Goal: Transaction & Acquisition: Obtain resource

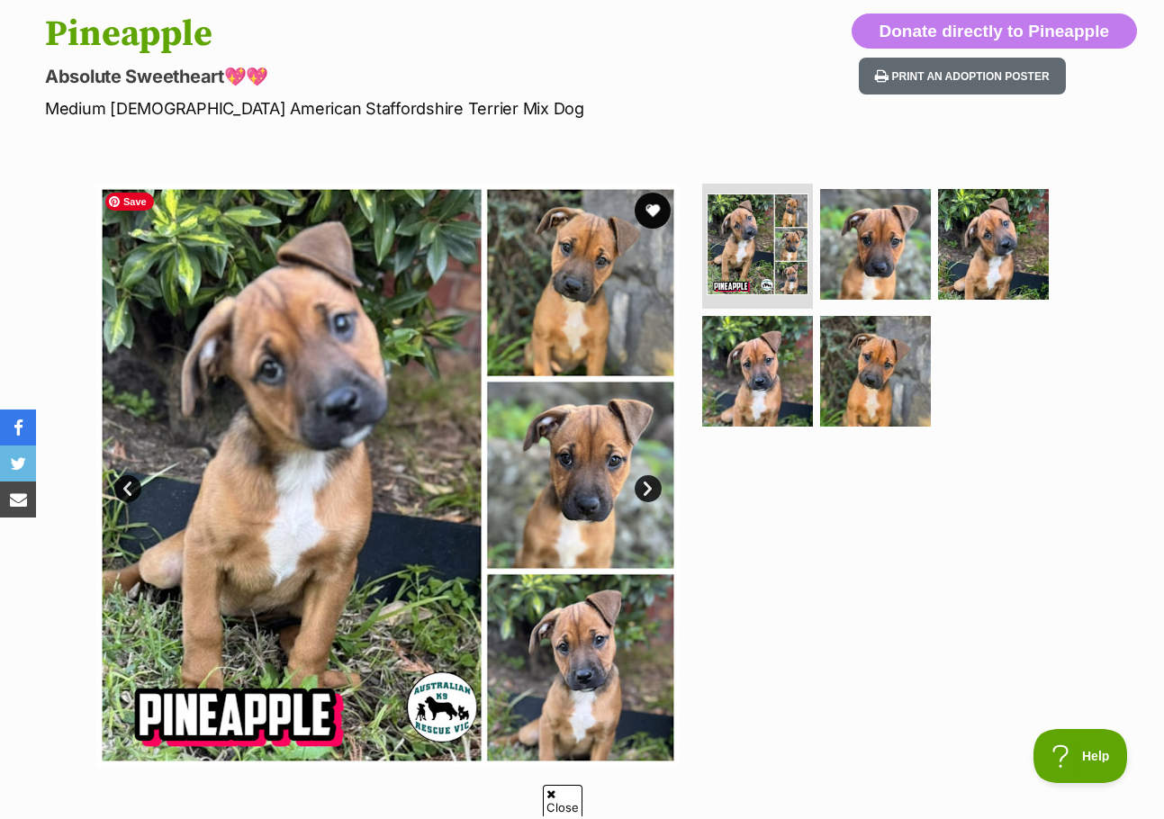
scroll to position [180, 0]
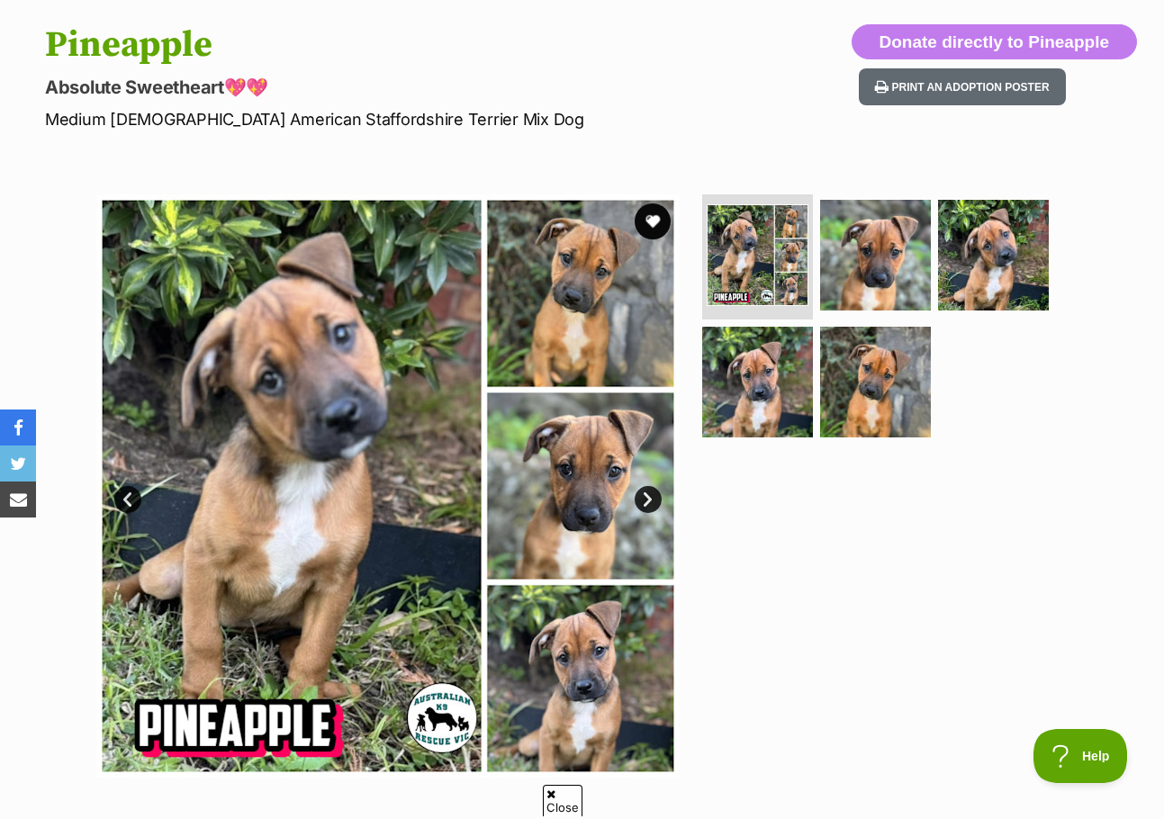
click at [651, 224] on button "favourite" at bounding box center [653, 222] width 36 height 36
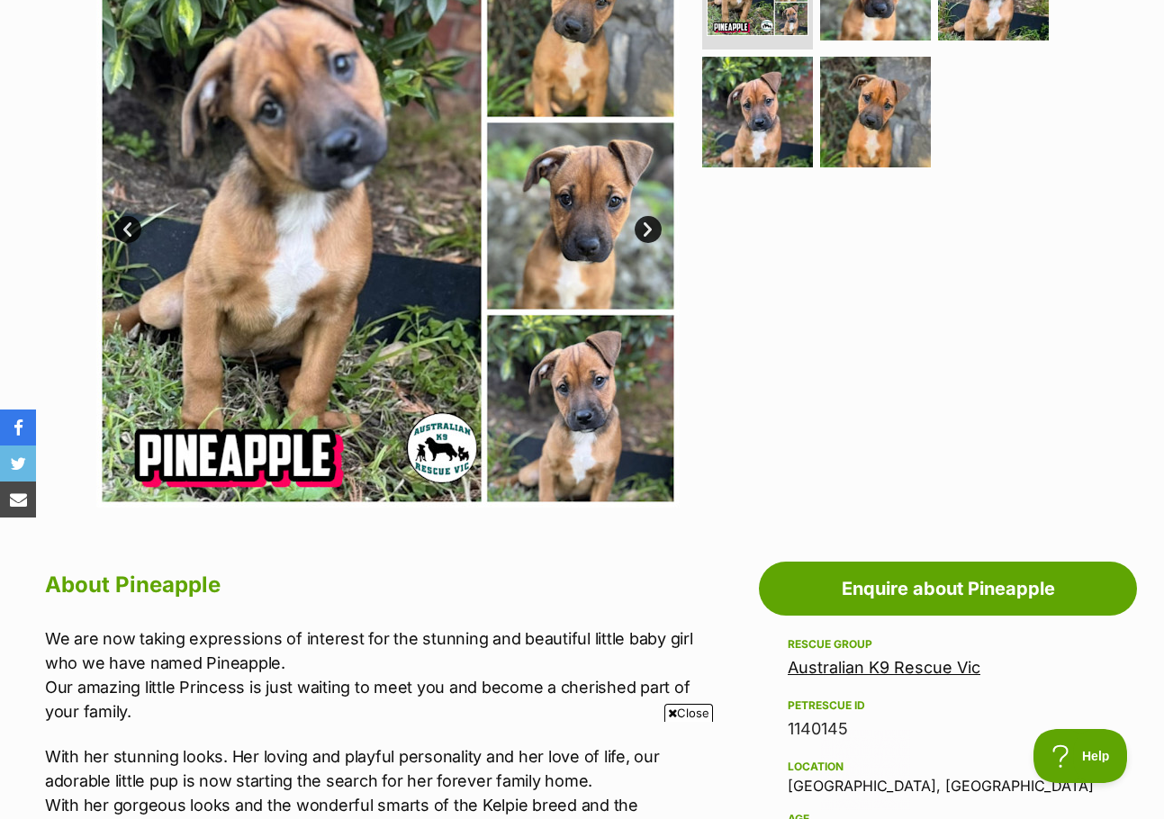
scroll to position [0, 0]
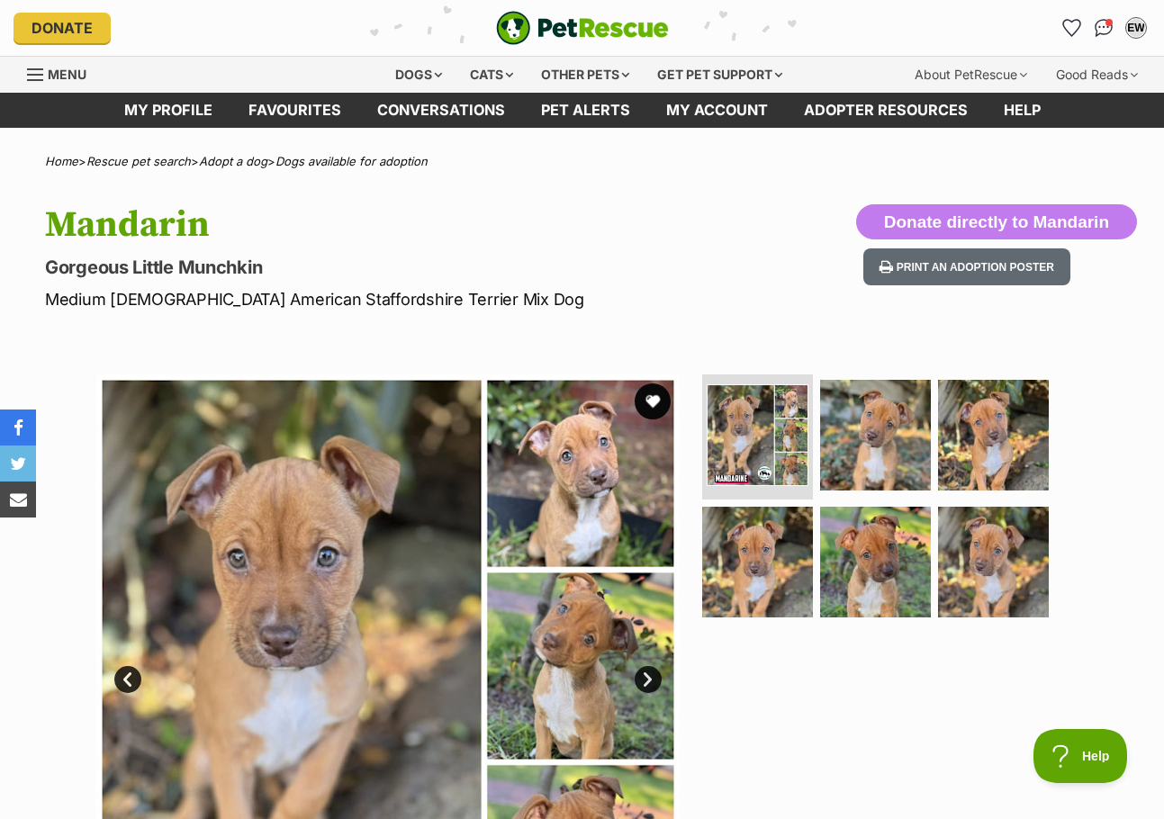
click at [648, 401] on button "favourite" at bounding box center [653, 402] width 36 height 36
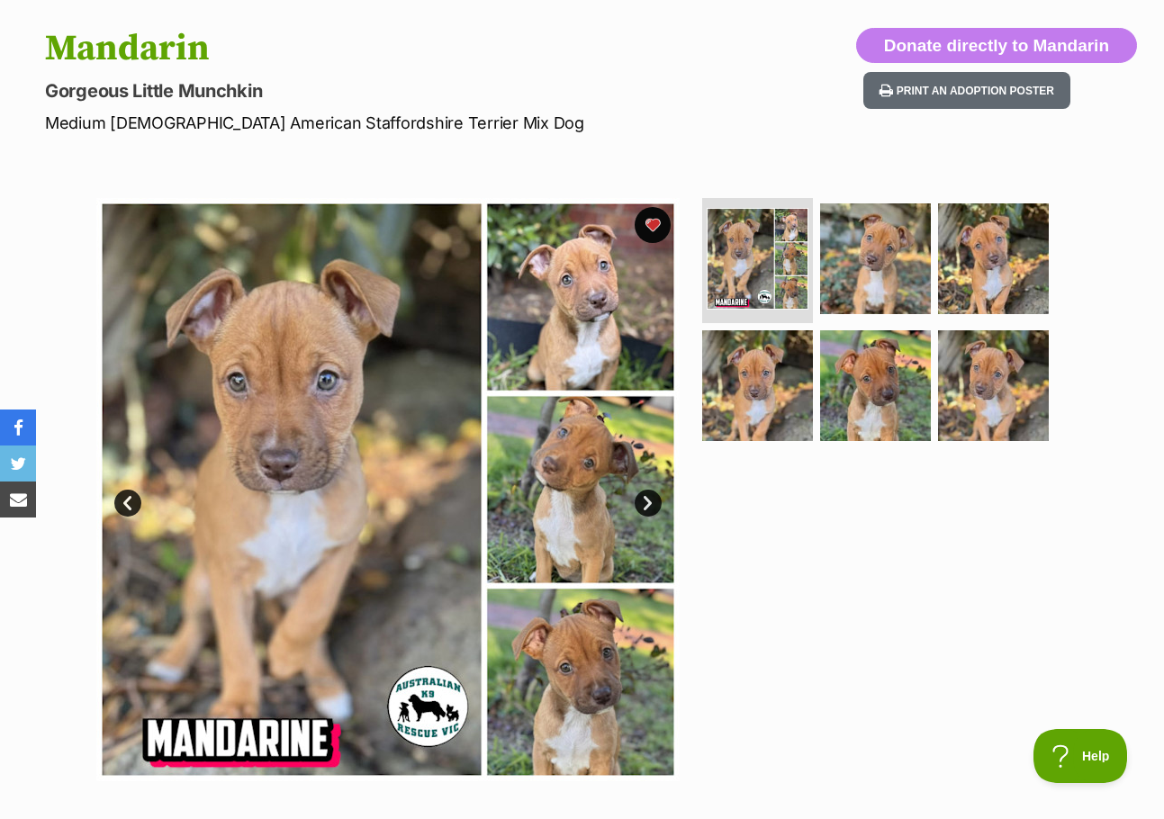
scroll to position [360, 0]
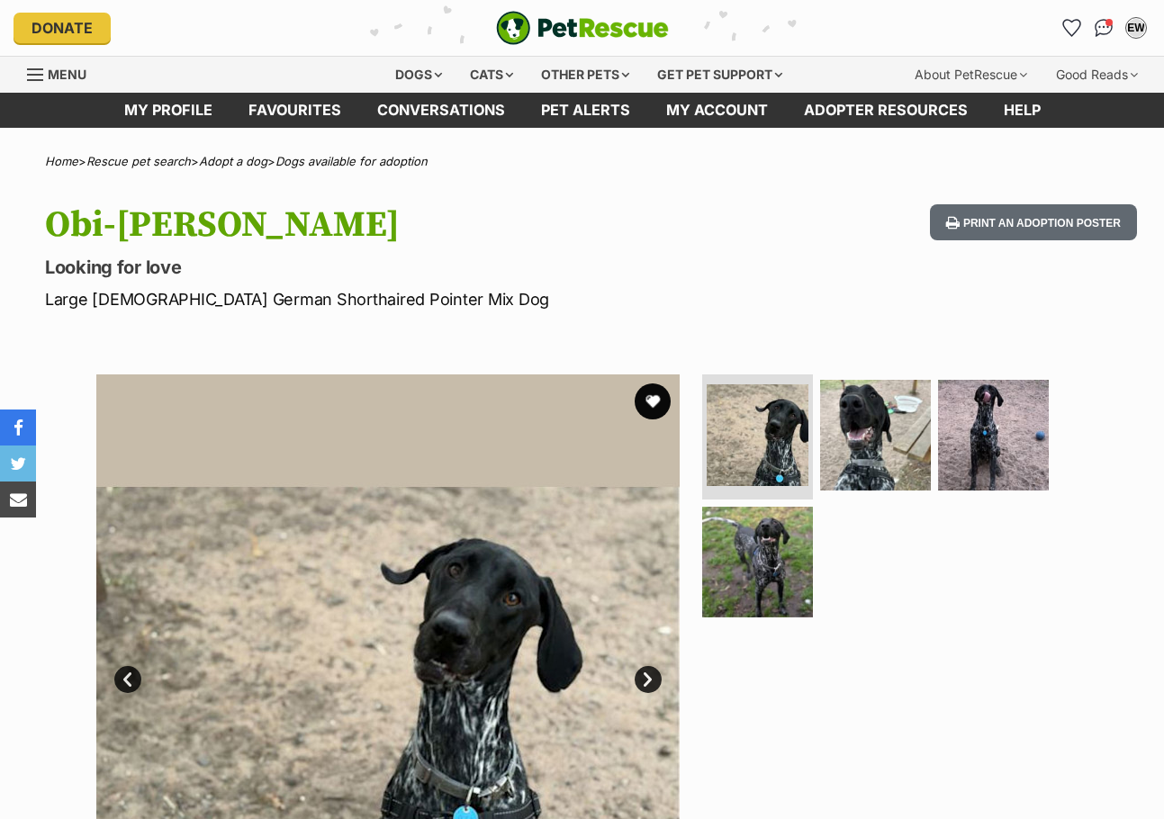
click at [765, 545] on img at bounding box center [757, 562] width 111 height 111
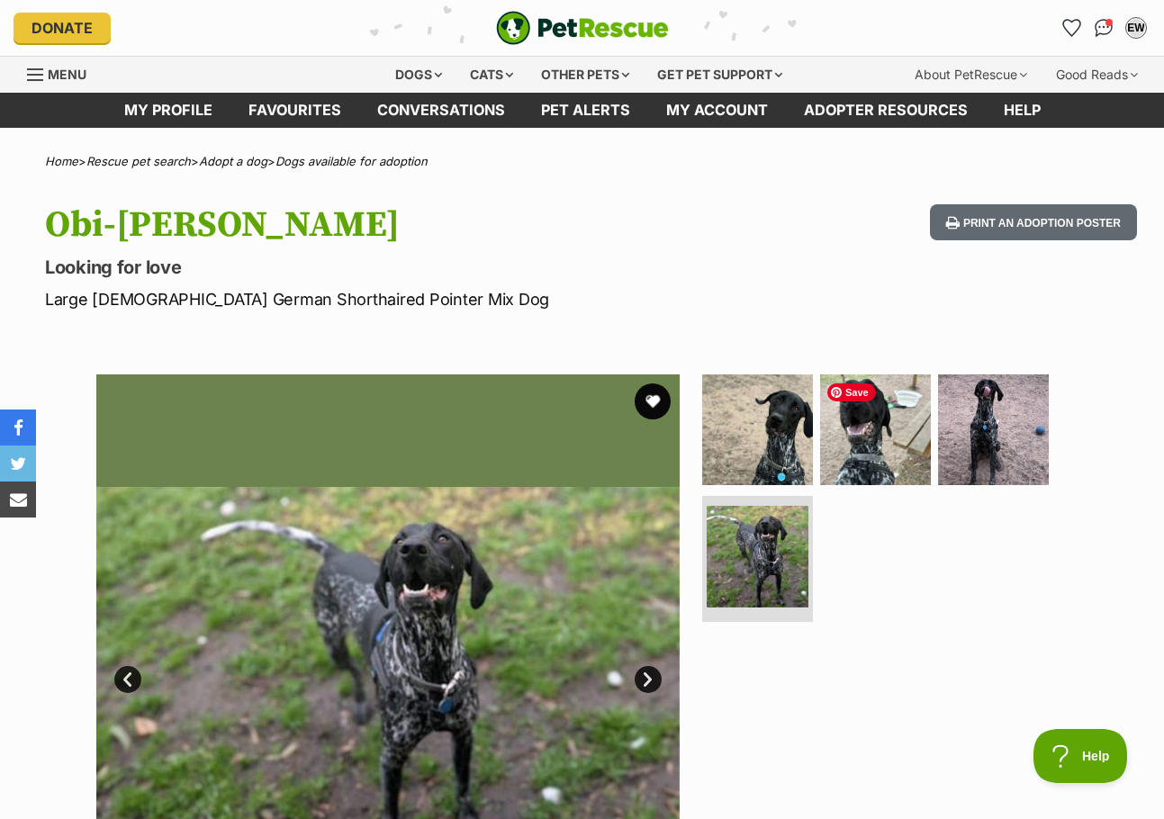
click at [878, 463] on img at bounding box center [875, 430] width 111 height 111
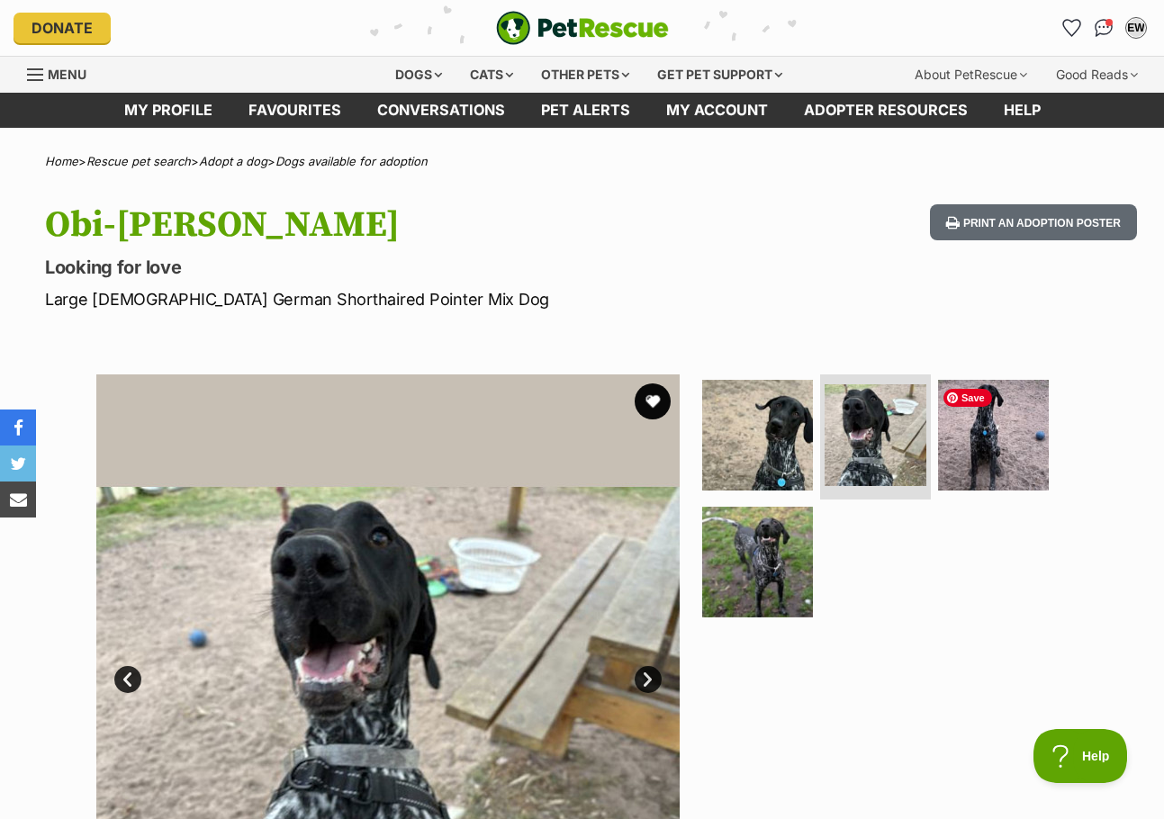
click at [995, 459] on img at bounding box center [993, 435] width 111 height 111
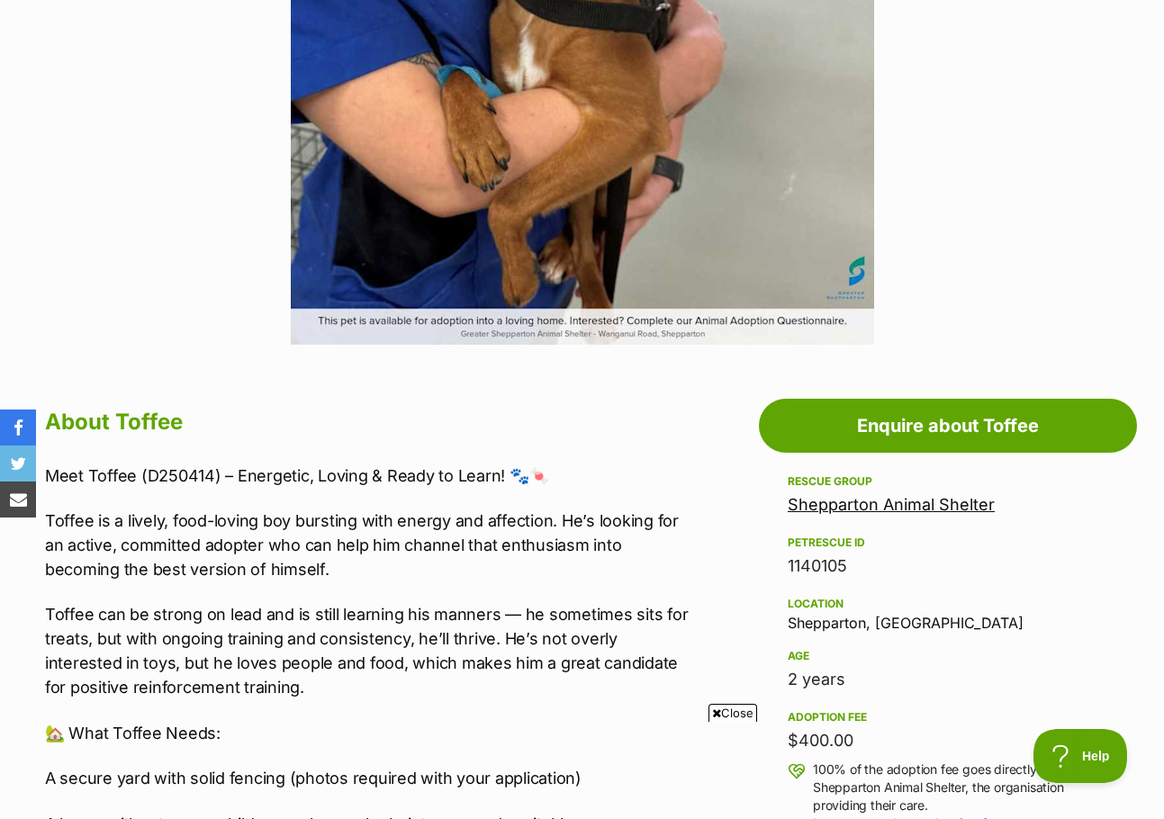
scroll to position [900, 0]
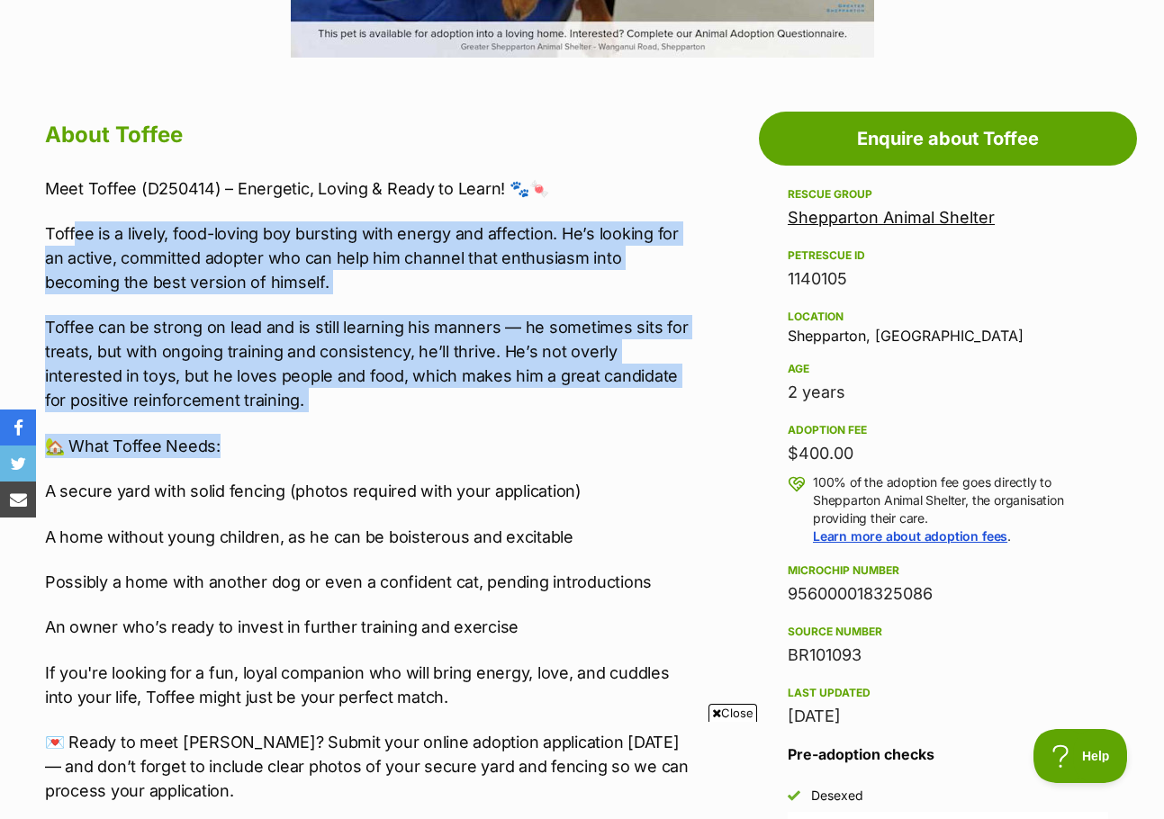
drag, startPoint x: 77, startPoint y: 230, endPoint x: 391, endPoint y: 414, distance: 364.5
click at [391, 414] on div "Meet Toffee (D250414) – Energetic, Loving & Ready to Learn! 🐾🍬 Toffee is a live…" at bounding box center [369, 490] width 648 height 628
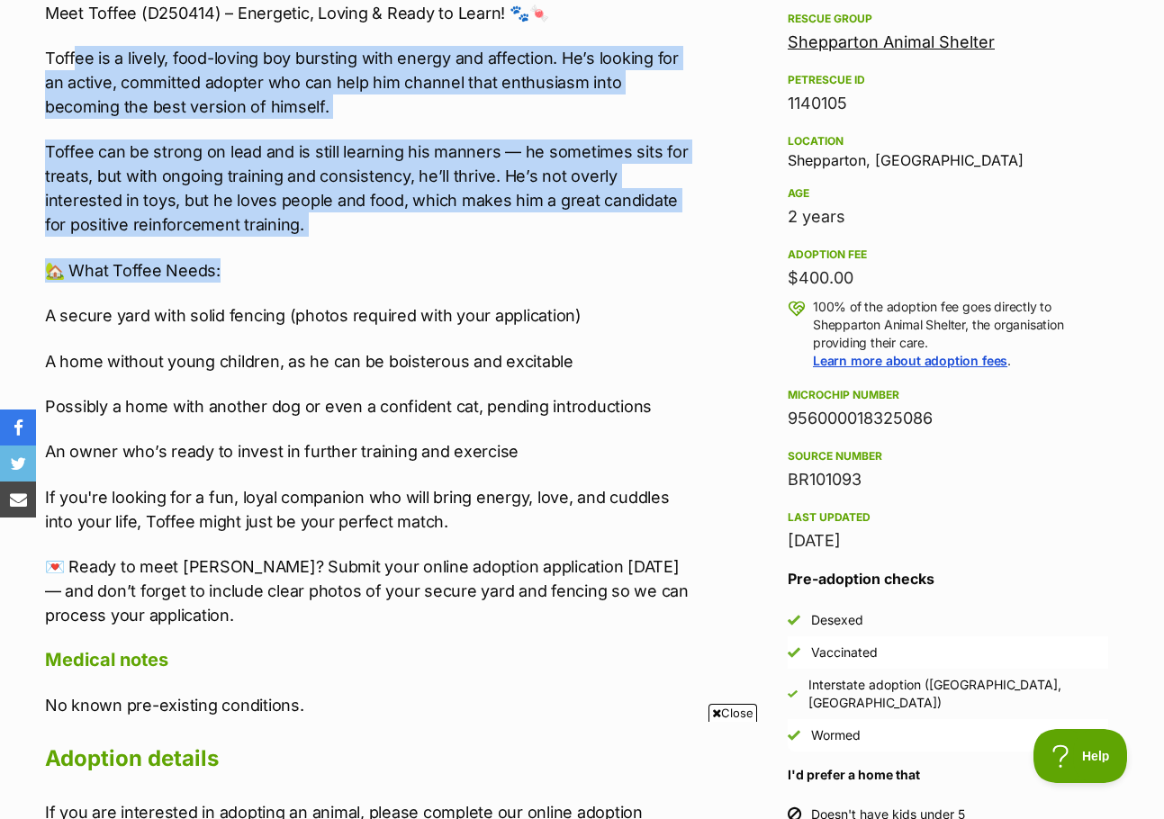
scroll to position [1081, 0]
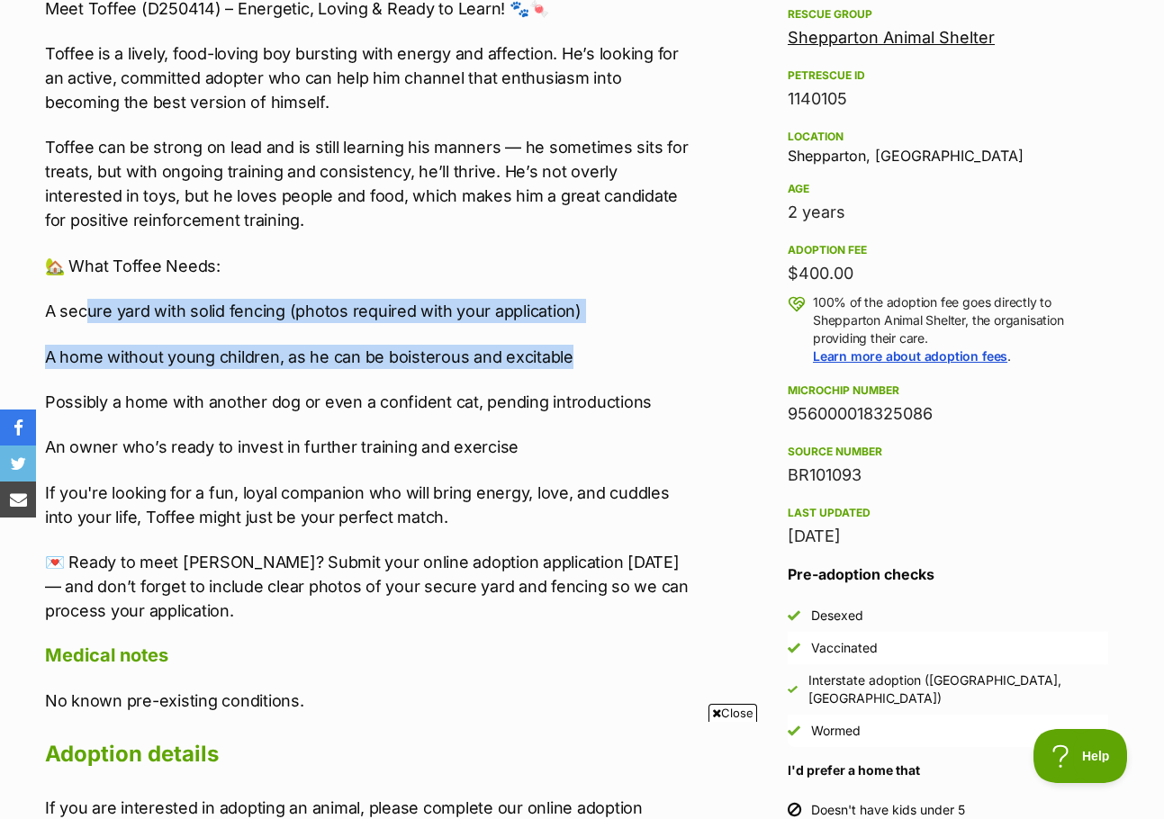
drag, startPoint x: 89, startPoint y: 316, endPoint x: 583, endPoint y: 337, distance: 493.9
click at [583, 337] on div "Meet Toffee (D250414) – Energetic, Loving & Ready to Learn! 🐾🍬 Toffee is a live…" at bounding box center [369, 310] width 648 height 628
click at [625, 348] on p "A home without young children, as he can be boisterous and excitable" at bounding box center [369, 357] width 648 height 24
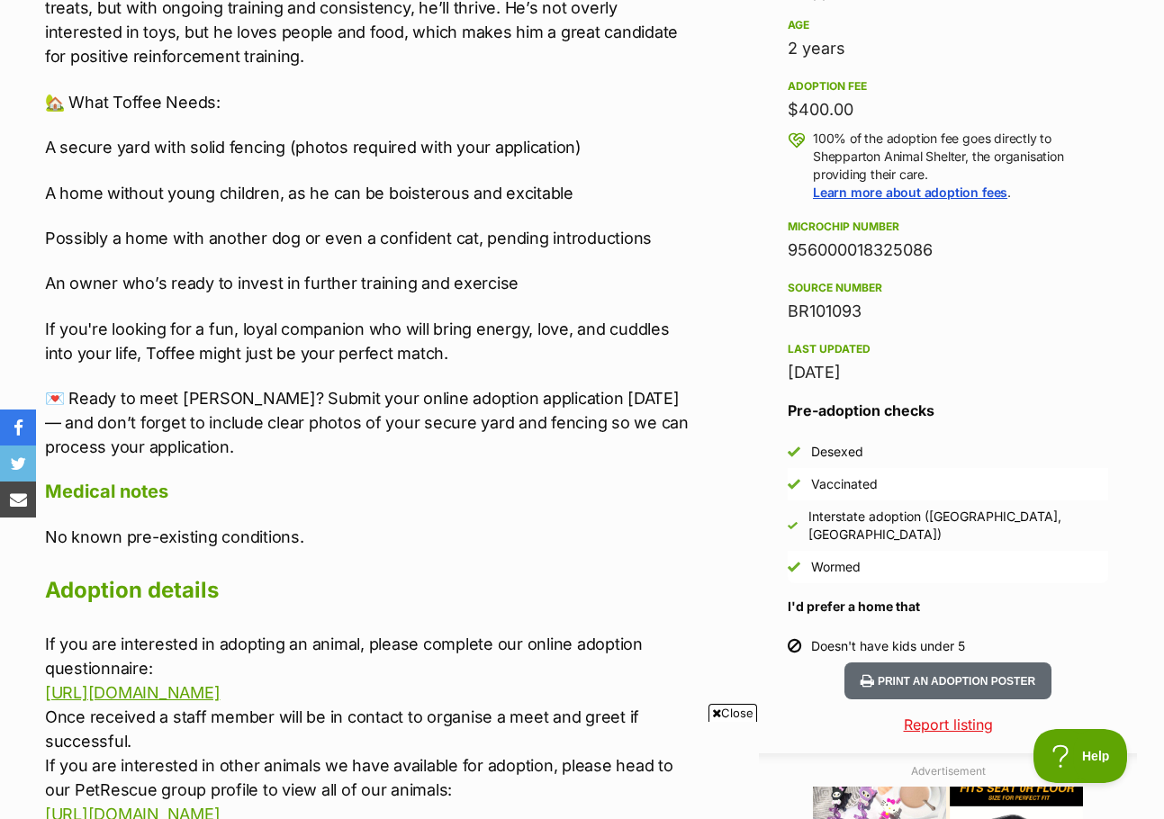
scroll to position [1261, 0]
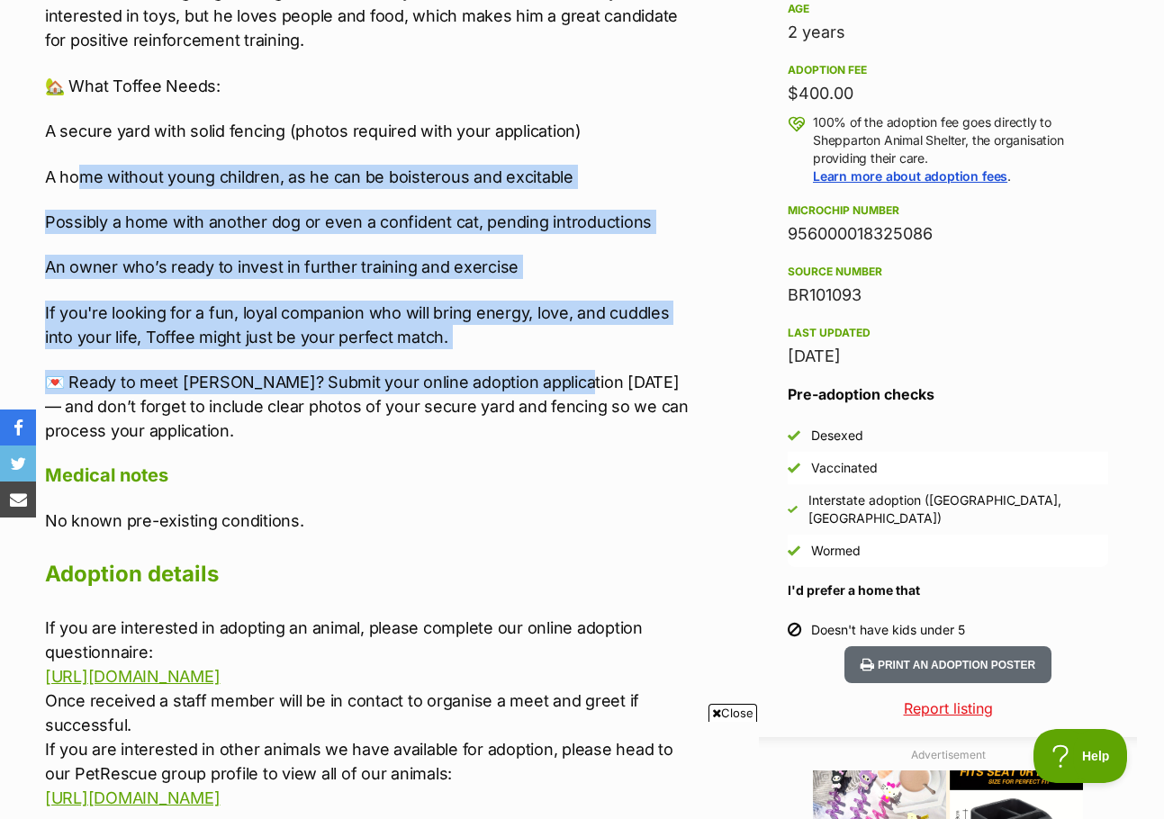
drag, startPoint x: 92, startPoint y: 181, endPoint x: 555, endPoint y: 354, distance: 494.1
click at [555, 354] on div "Meet Toffee (D250414) – Energetic, Loving & Ready to Learn! 🐾🍬 Toffee is a live…" at bounding box center [369, 130] width 648 height 628
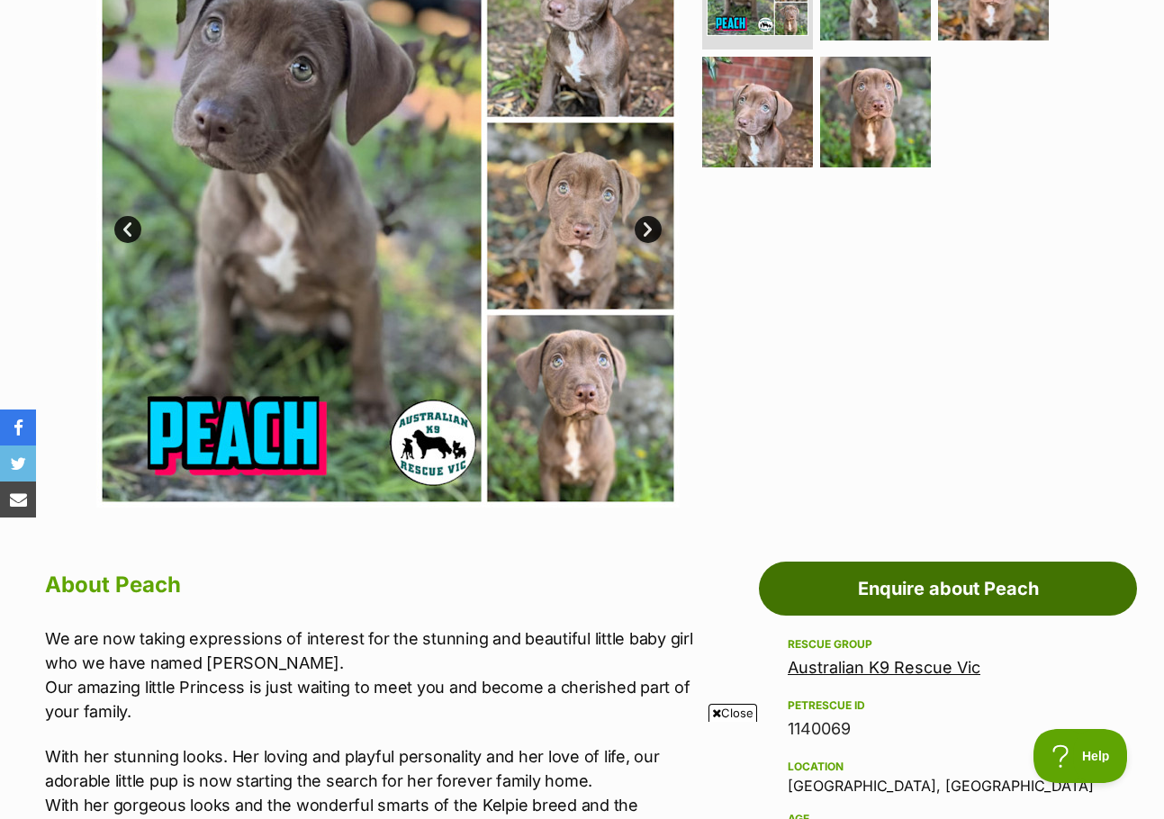
click at [944, 583] on link "Enquire about Peach" at bounding box center [948, 589] width 378 height 54
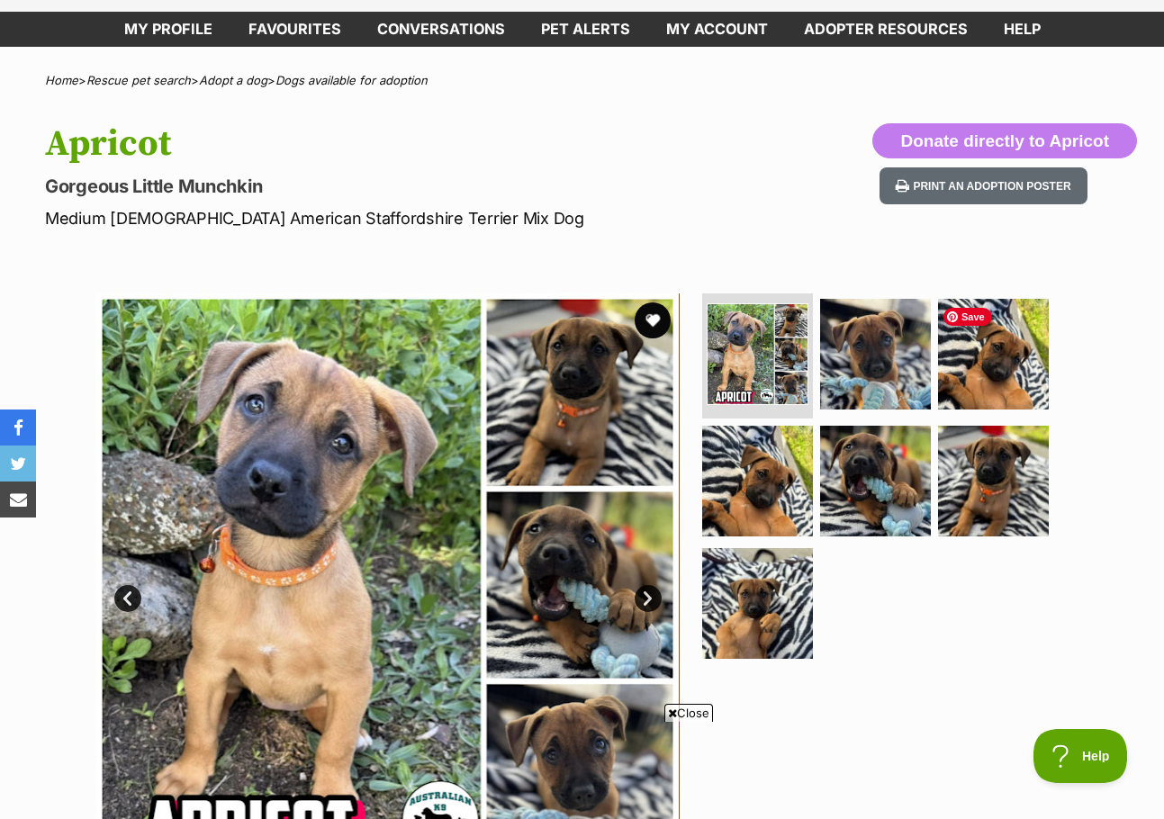
scroll to position [180, 0]
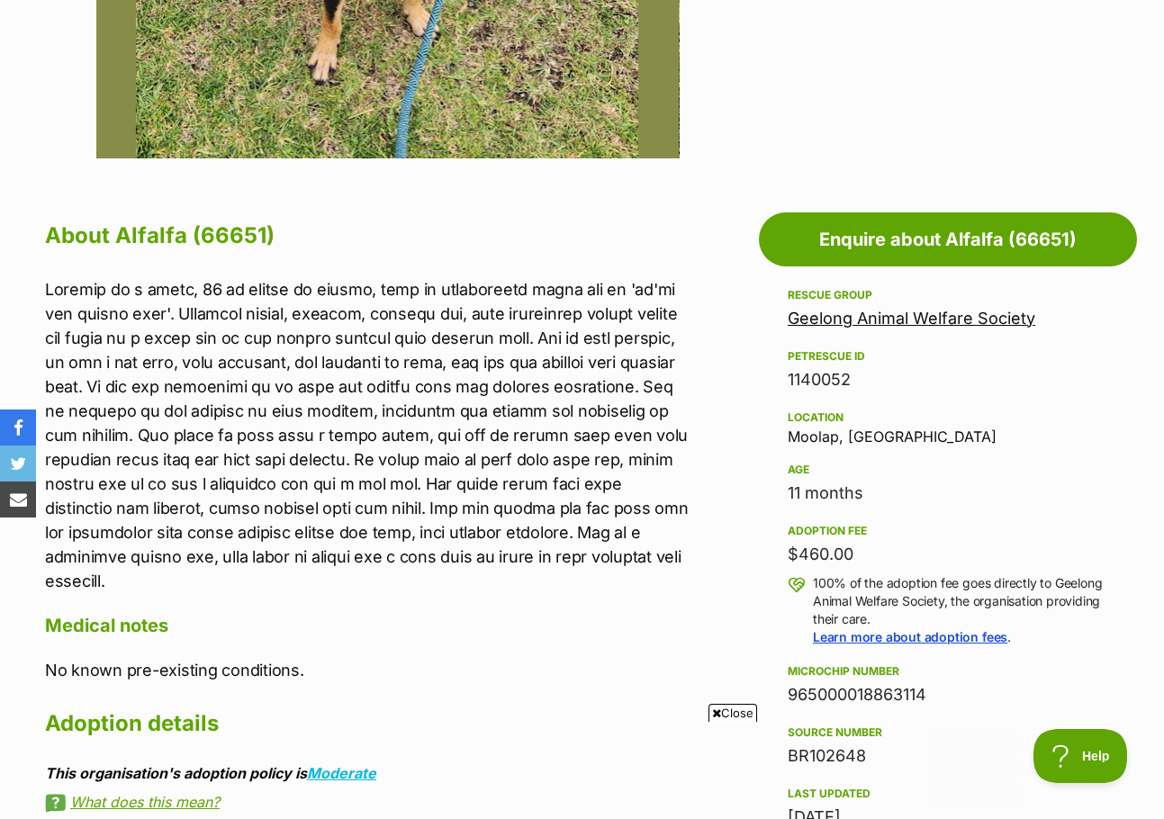
scroll to position [810, 0]
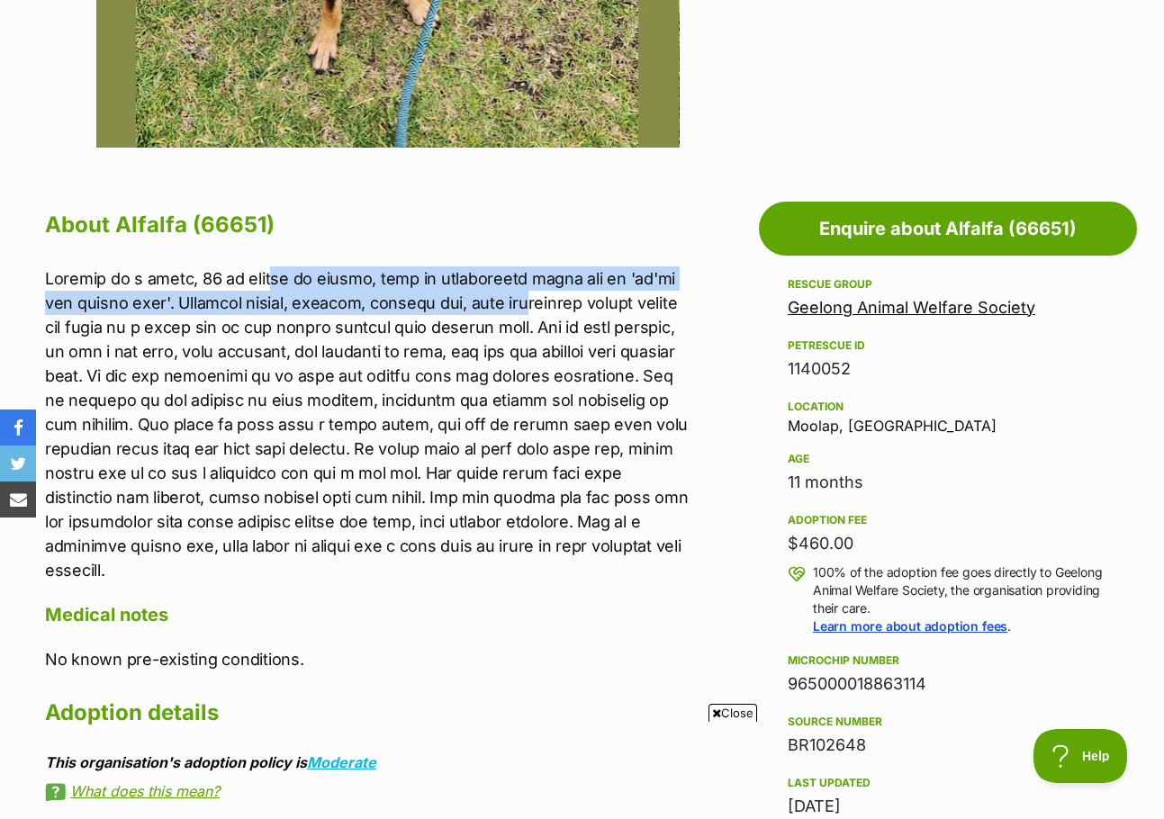
drag, startPoint x: 249, startPoint y: 282, endPoint x: 464, endPoint y: 306, distance: 215.7
click at [464, 306] on p at bounding box center [369, 425] width 648 height 316
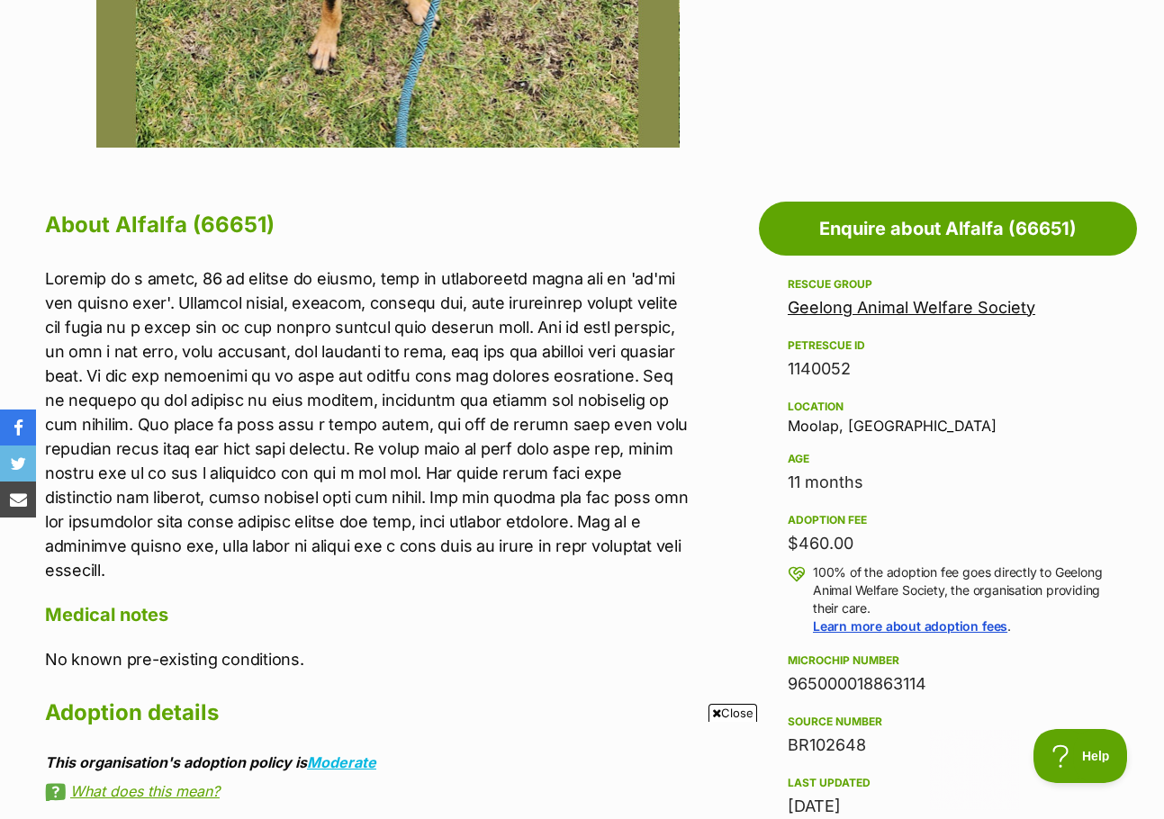
click at [363, 375] on p at bounding box center [369, 425] width 648 height 316
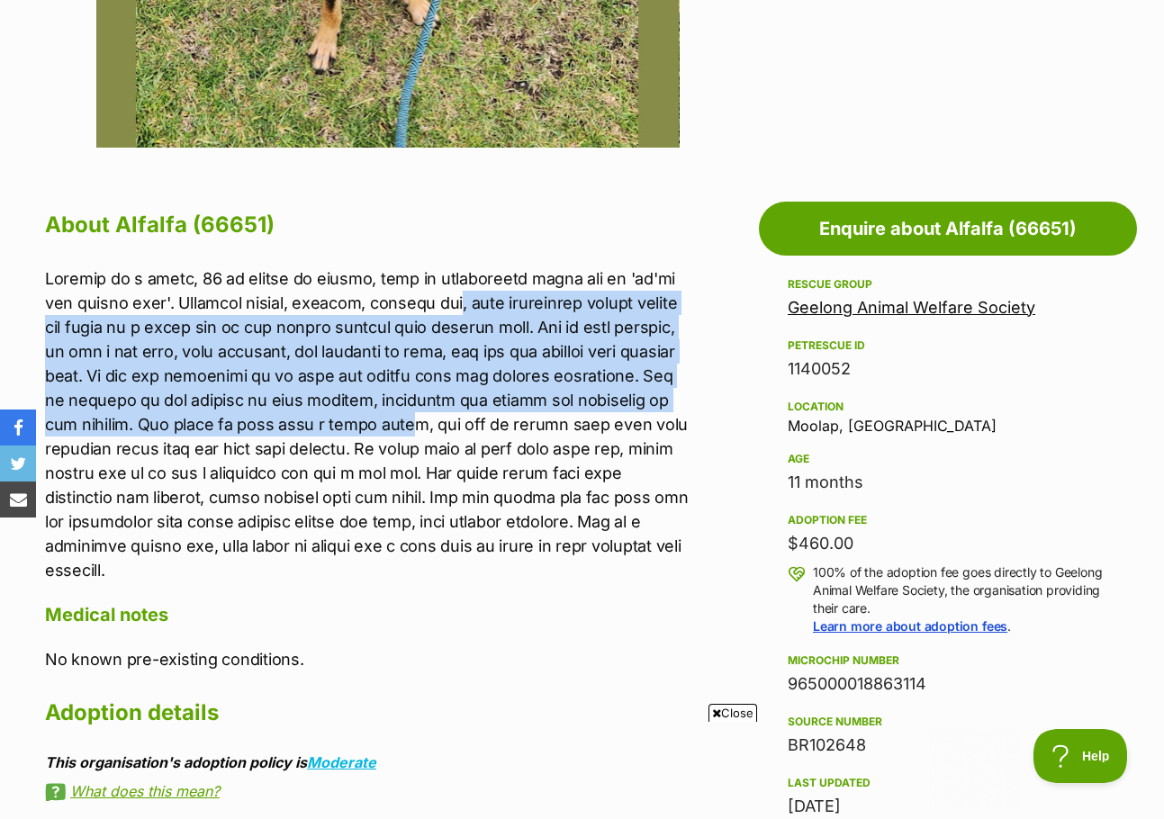
drag, startPoint x: 400, startPoint y: 308, endPoint x: 272, endPoint y: 429, distance: 175.8
click at [272, 429] on p at bounding box center [369, 425] width 648 height 316
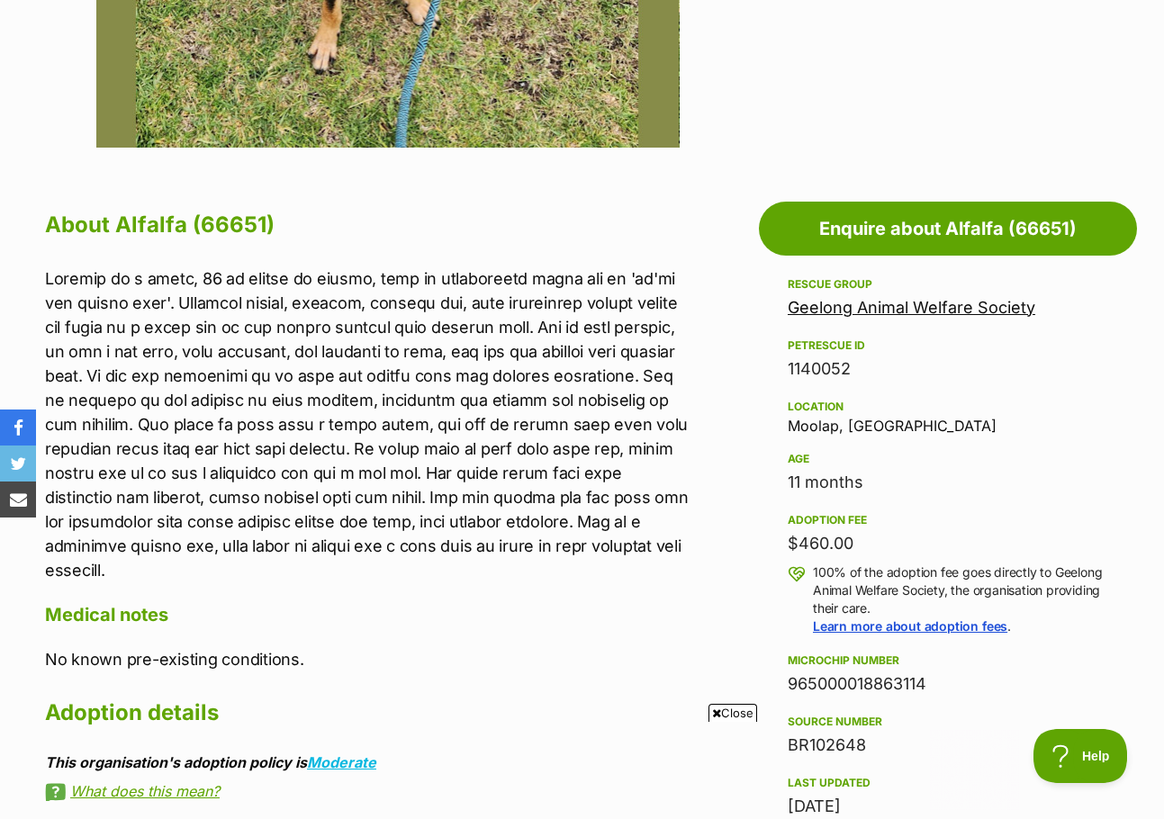
click at [241, 453] on p at bounding box center [369, 425] width 648 height 316
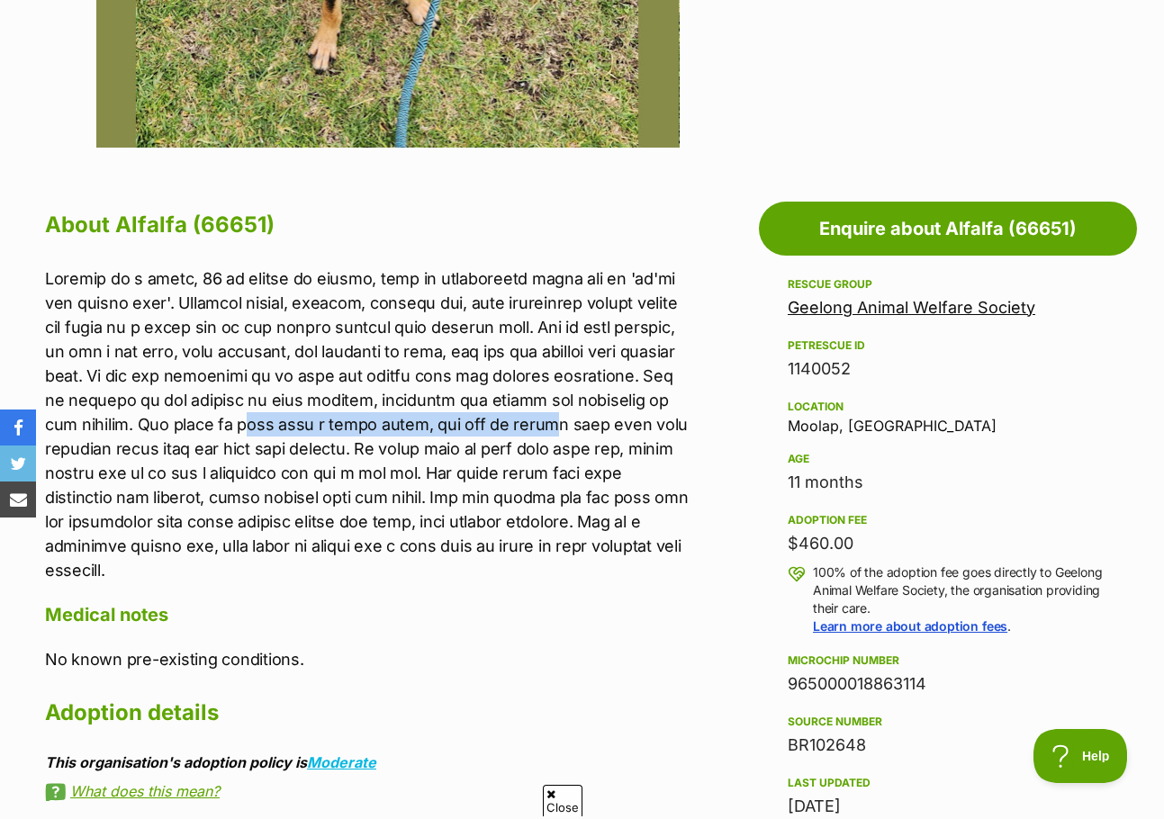
scroll to position [0, 0]
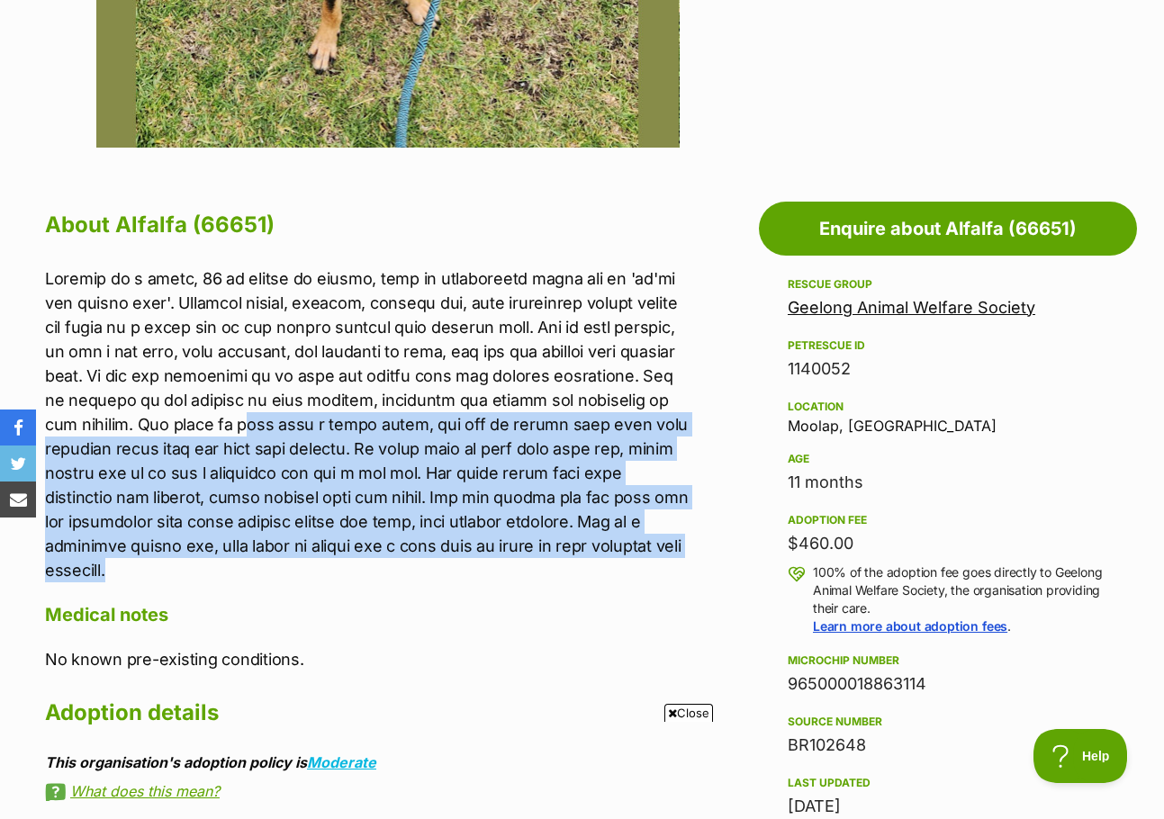
drag, startPoint x: 126, startPoint y: 421, endPoint x: 534, endPoint y: 538, distance: 424.1
click at [534, 538] on p at bounding box center [369, 425] width 648 height 316
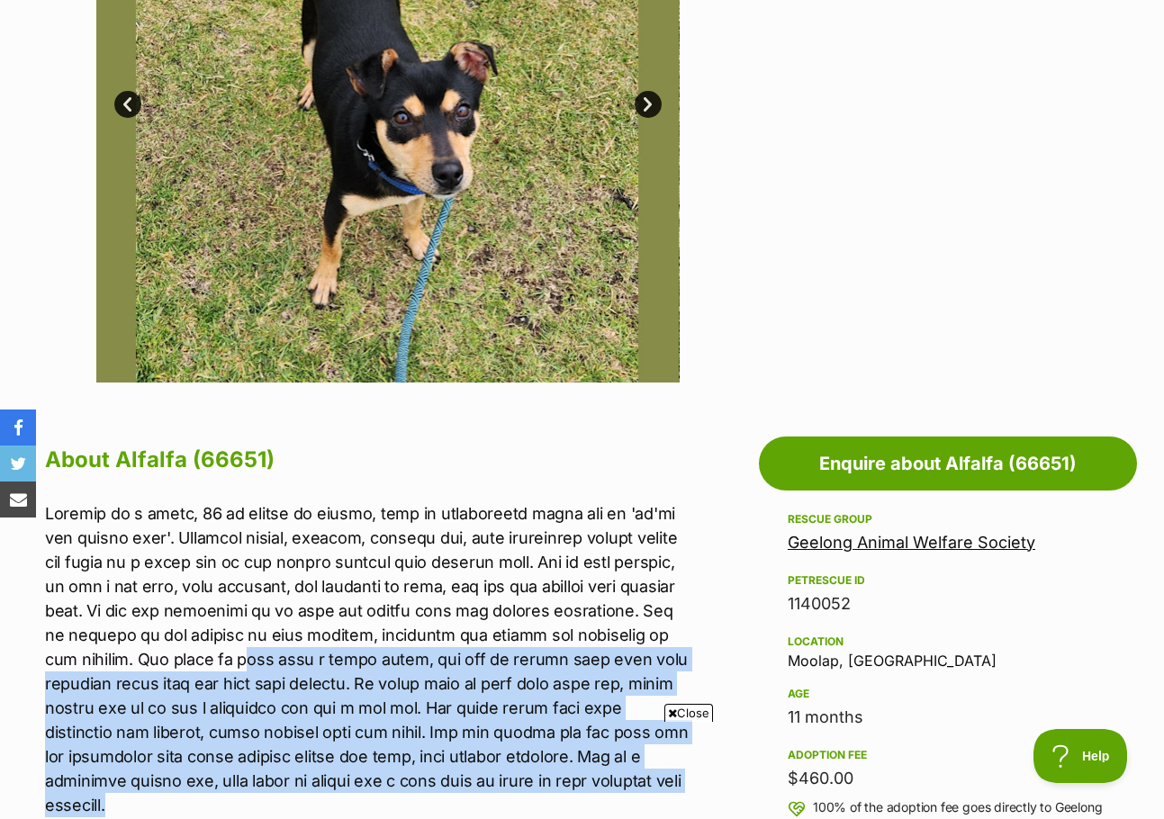
scroll to position [360, 0]
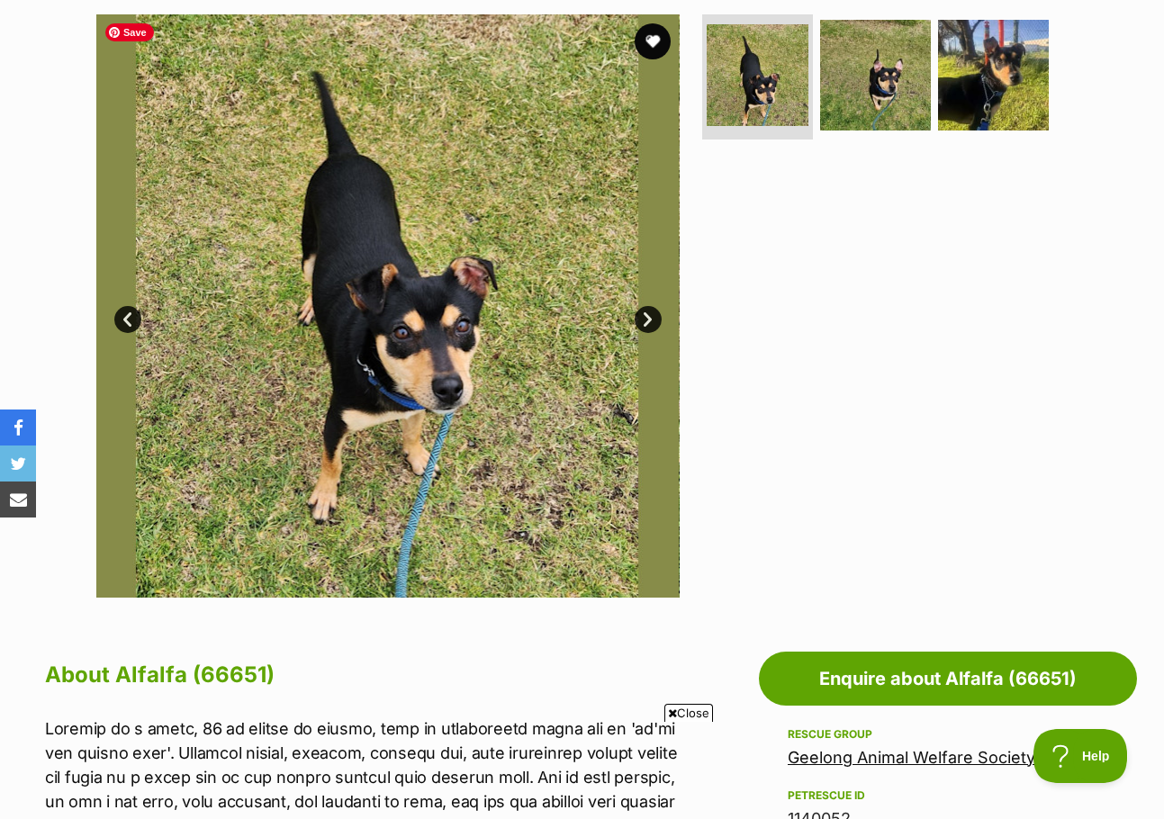
click at [648, 319] on link "Next" at bounding box center [648, 319] width 27 height 27
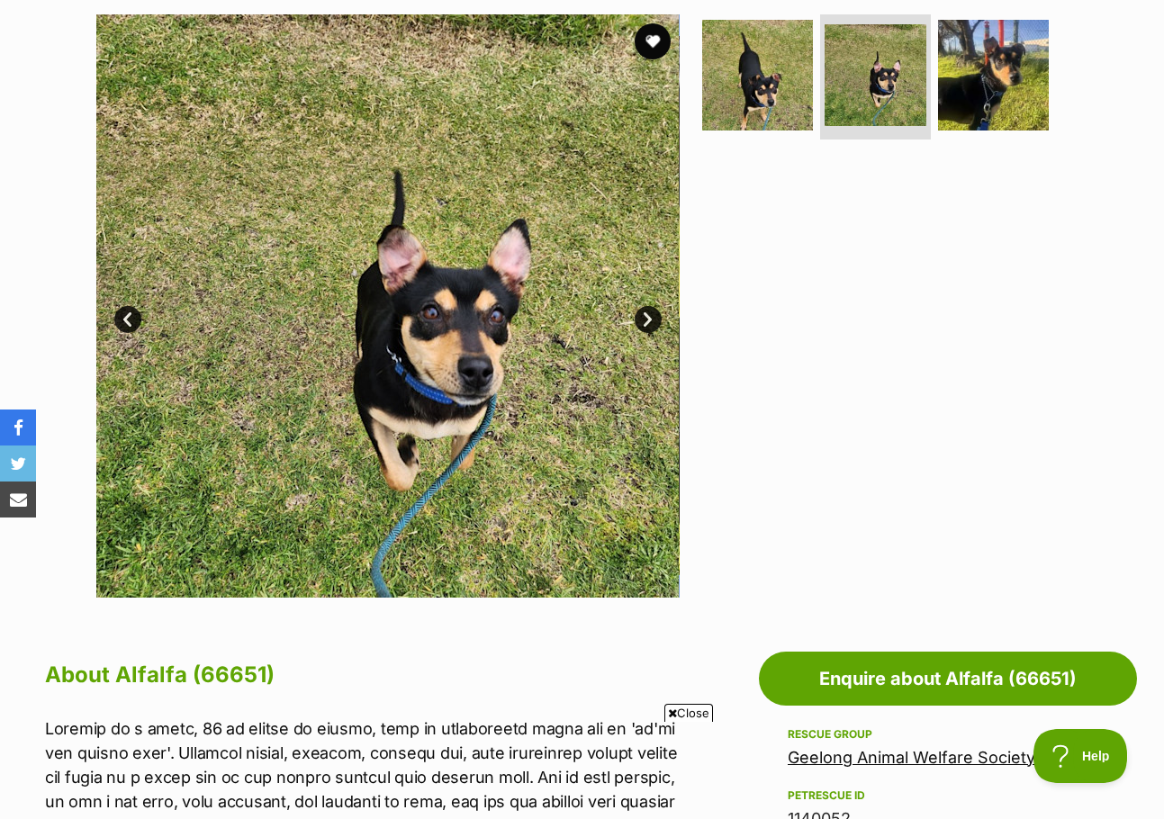
click at [648, 319] on link "Next" at bounding box center [648, 319] width 27 height 27
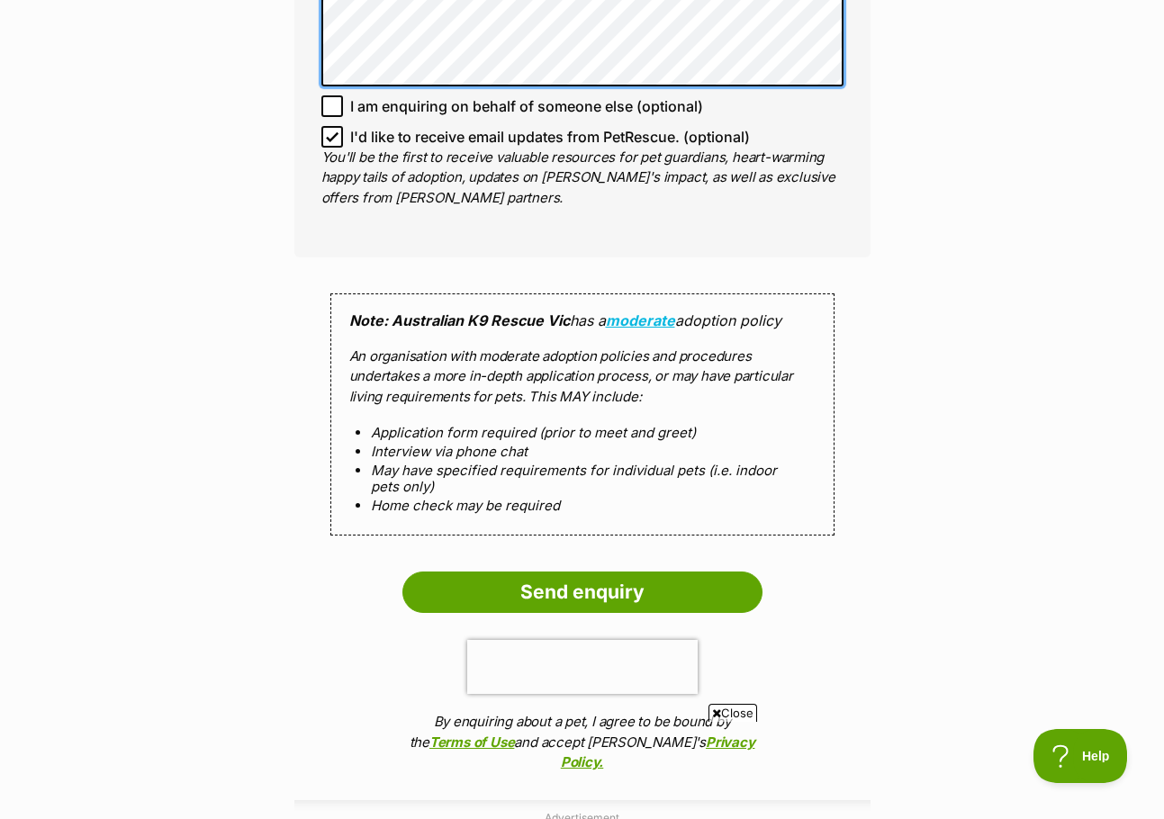
scroll to position [1441, 0]
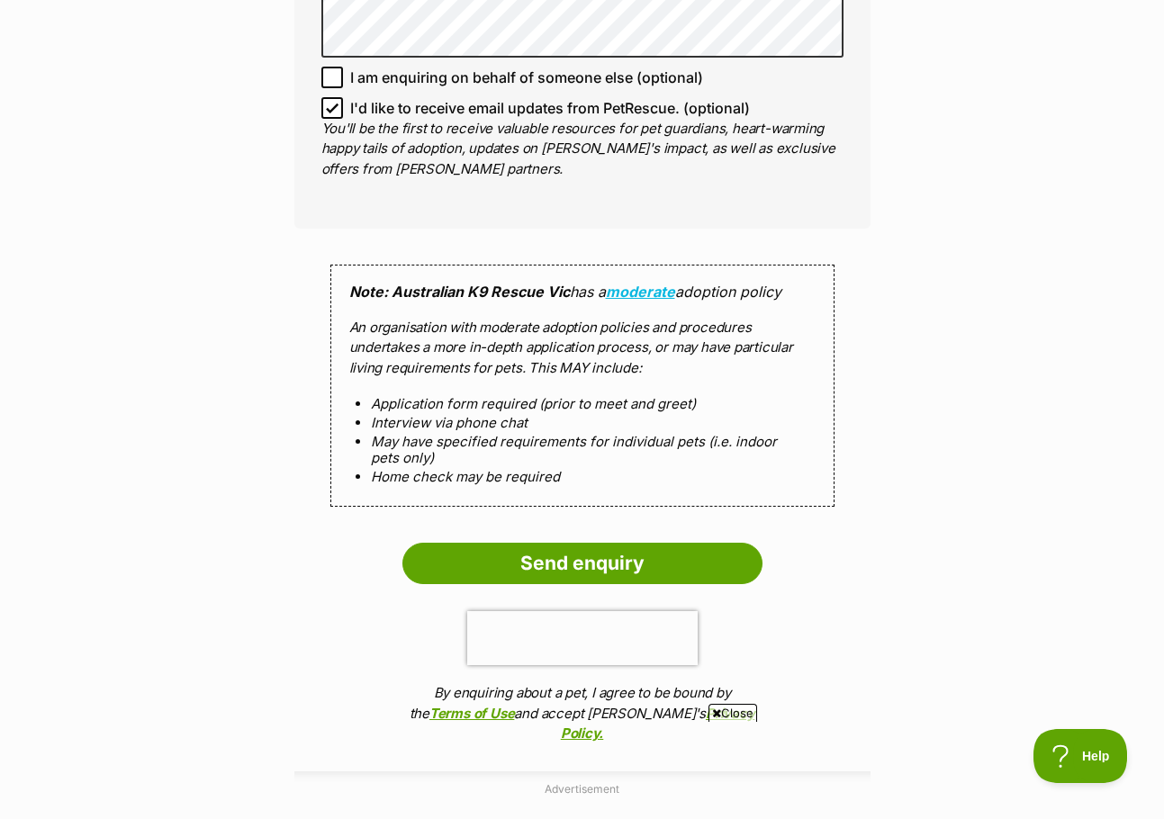
click at [571, 556] on input "Send enquiry" at bounding box center [583, 563] width 360 height 41
